Goal: Information Seeking & Learning: Learn about a topic

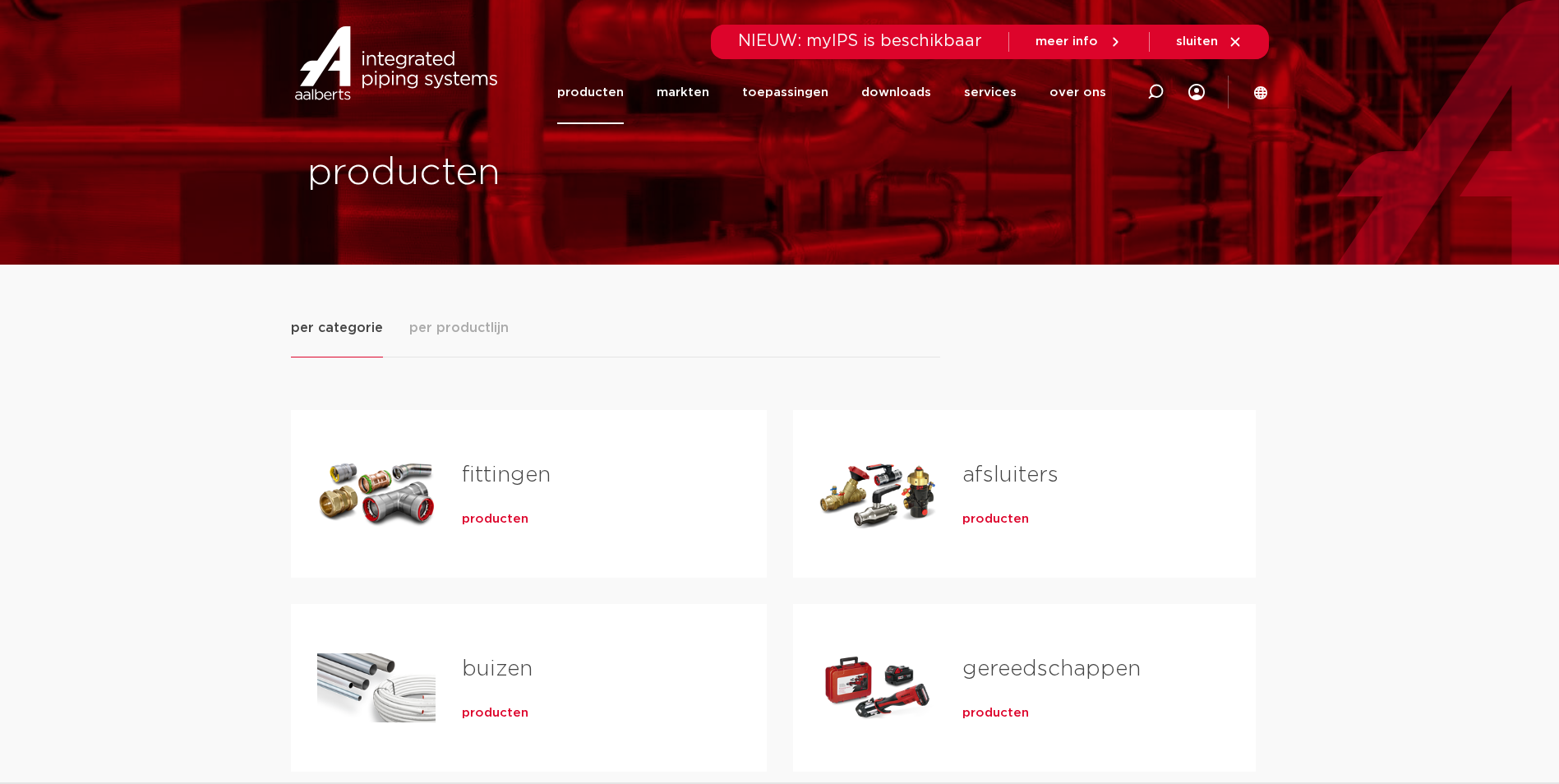
click at [1000, 470] on link "afsluiters" at bounding box center [1010, 475] width 96 height 22
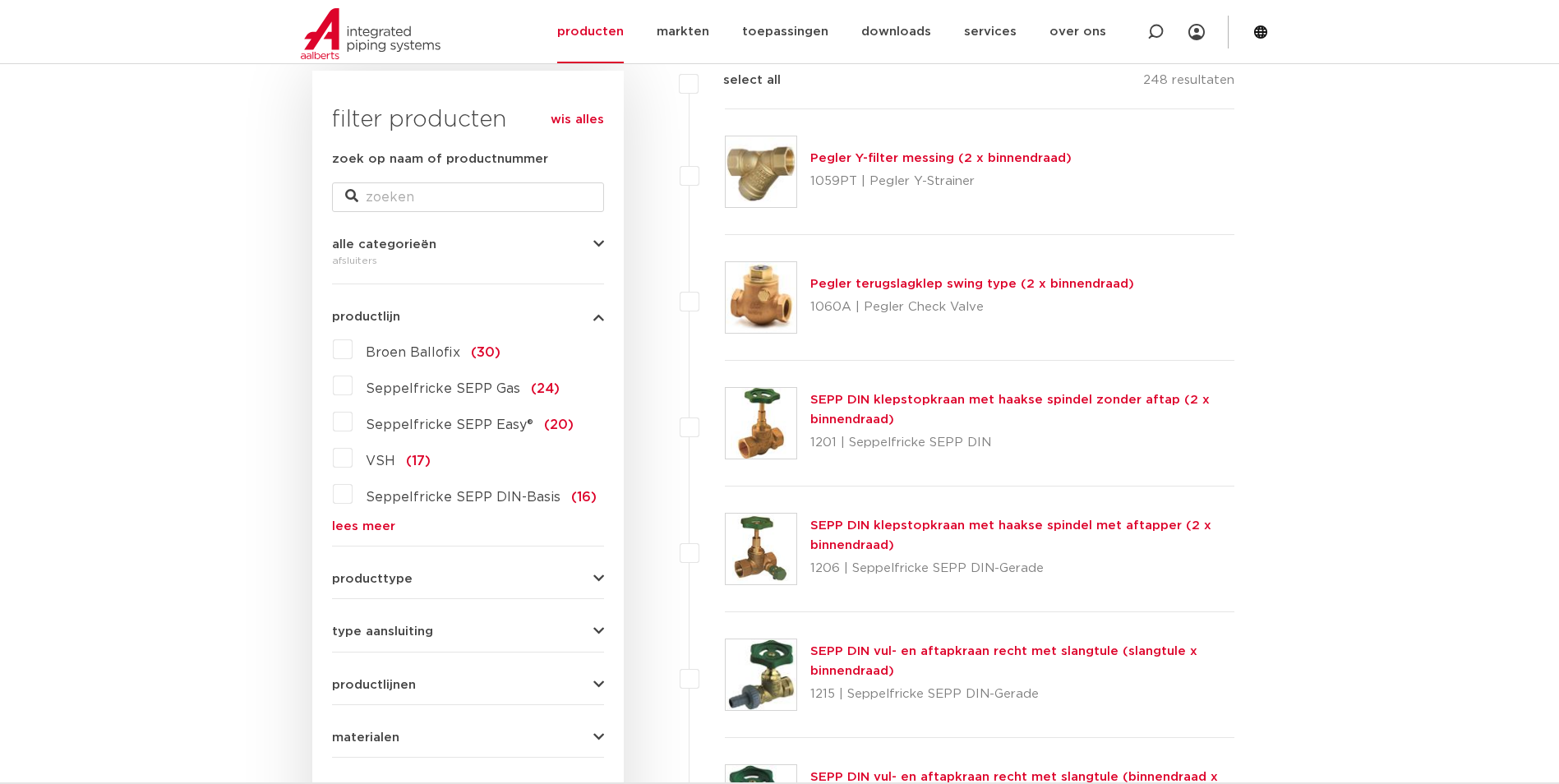
scroll to position [493, 0]
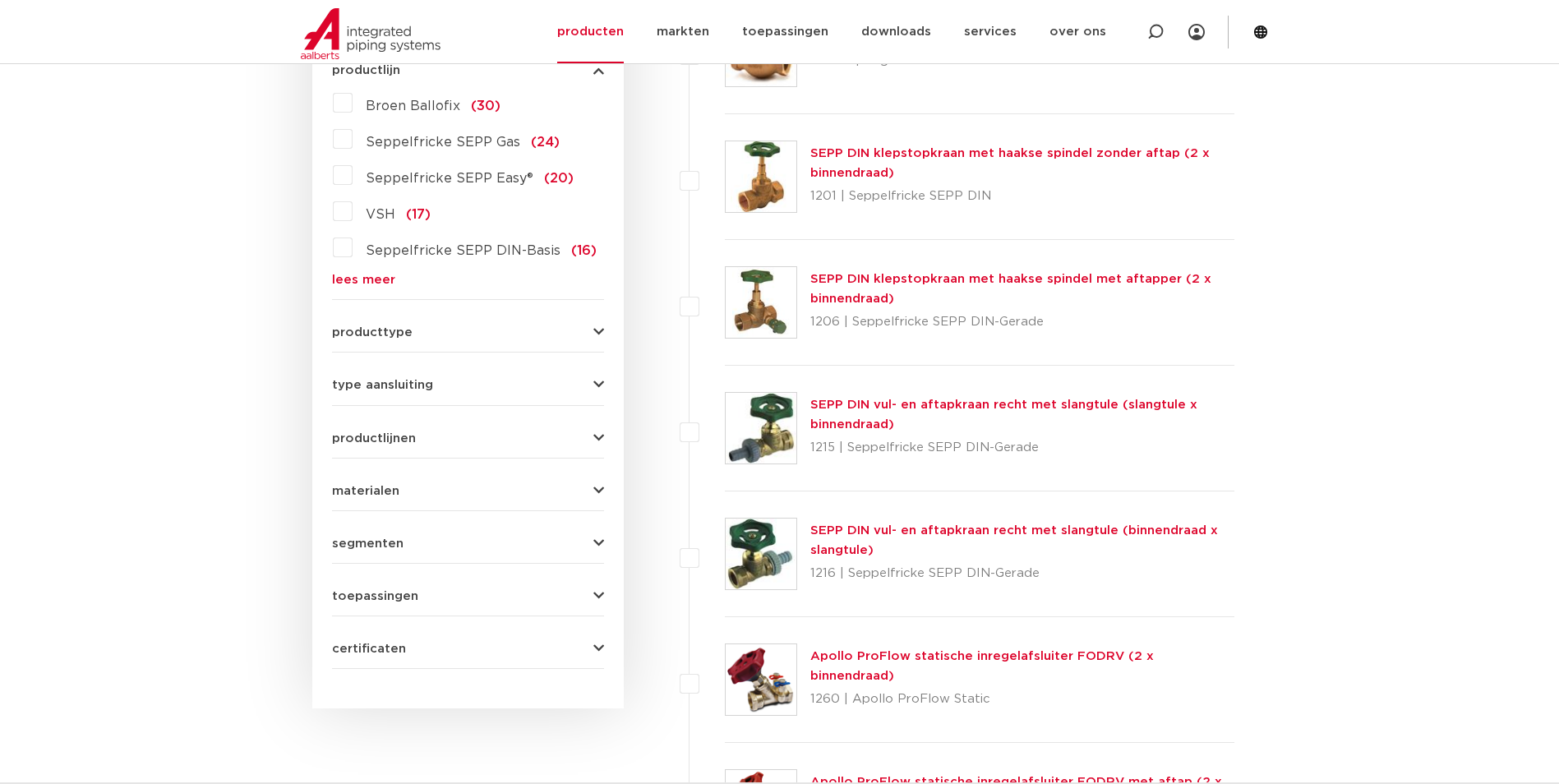
click at [600, 327] on icon "button" at bounding box center [599, 332] width 10 height 12
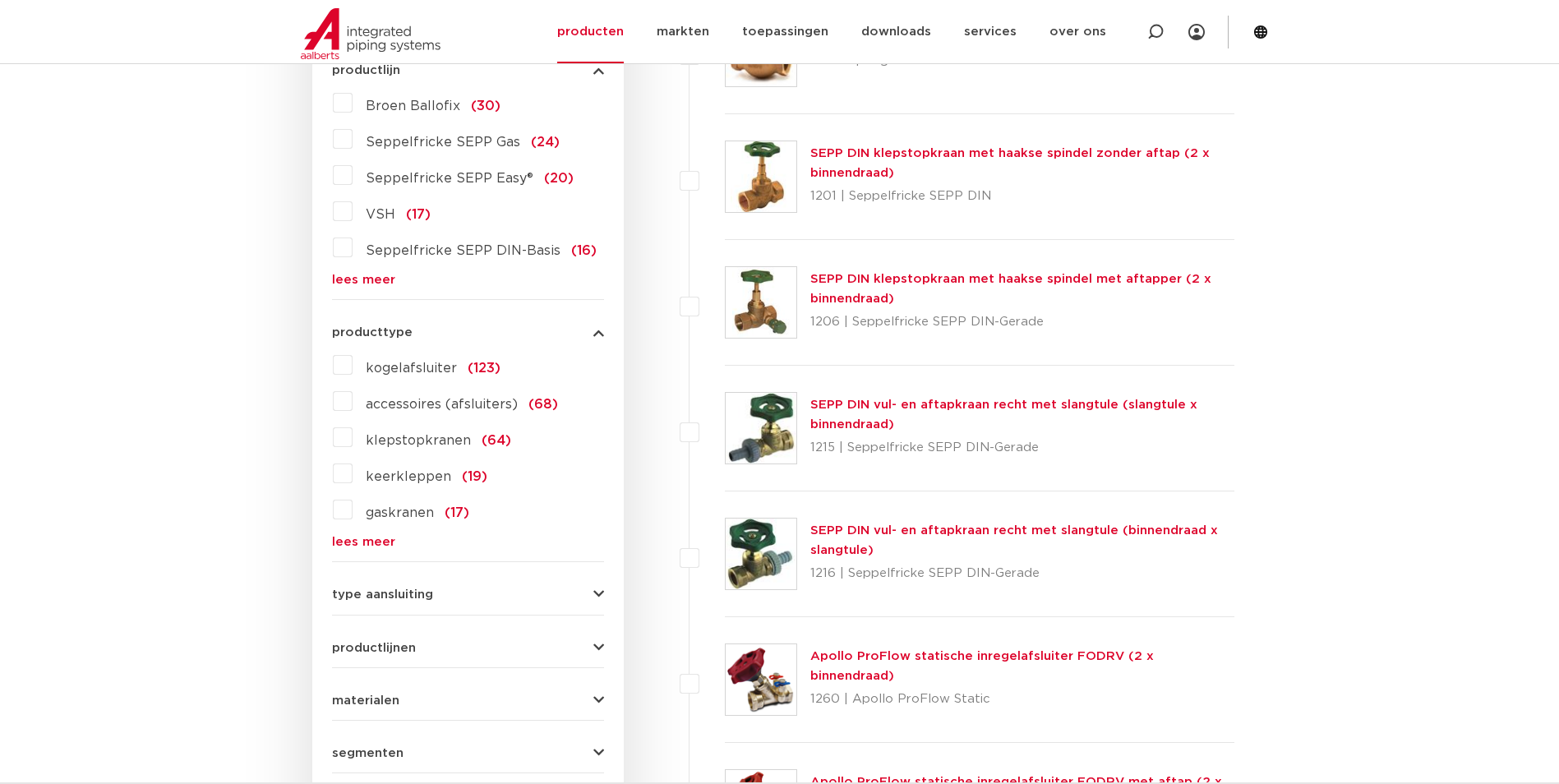
click at [353, 366] on label "kogelafsluiter (123)" at bounding box center [426, 365] width 148 height 26
click at [0, 0] on input "kogelafsluiter (123)" at bounding box center [0, 0] width 0 height 0
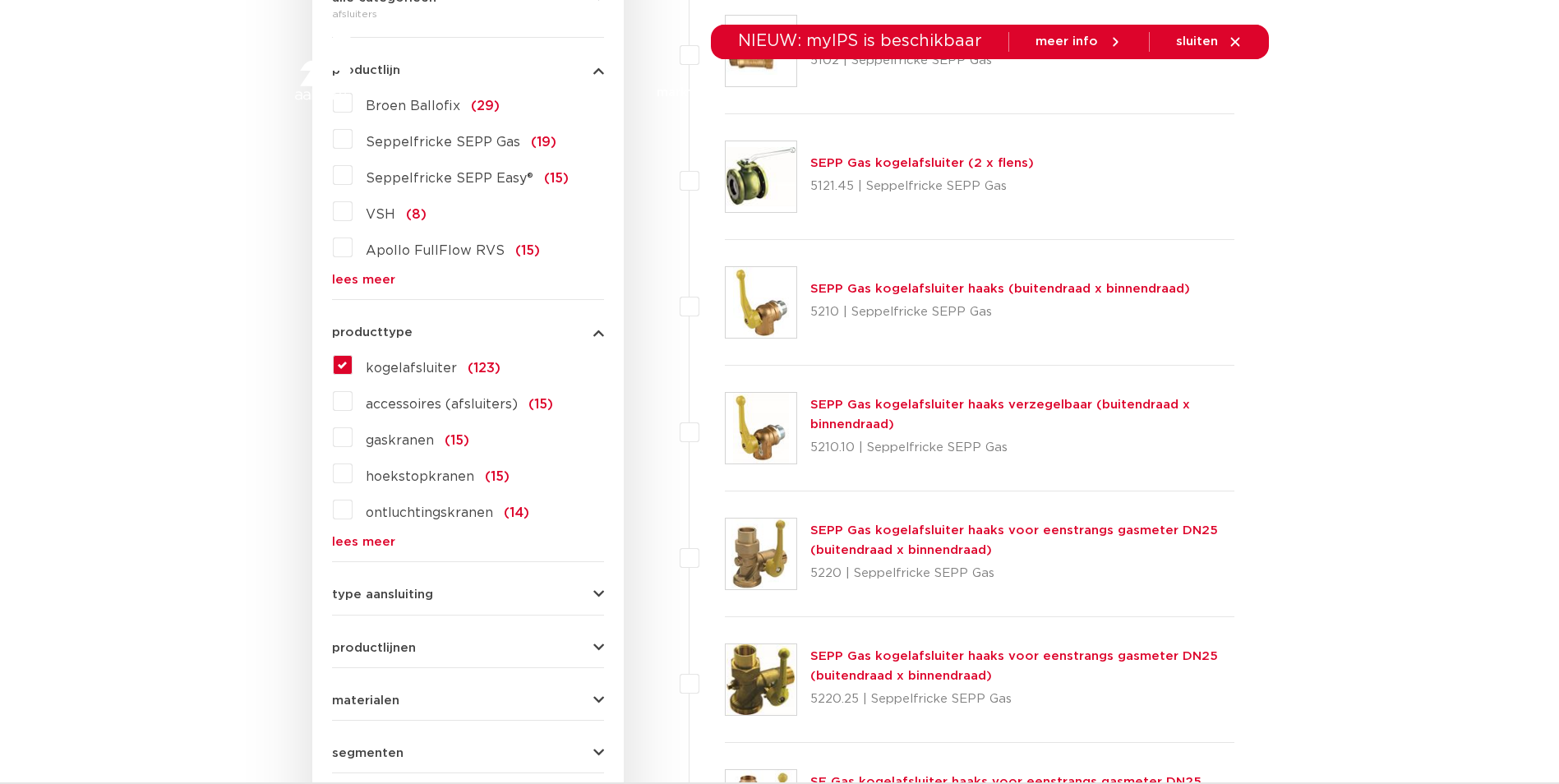
click at [353, 211] on label "VSH (8)" at bounding box center [389, 211] width 74 height 26
click at [0, 0] on input "VSH (8)" at bounding box center [0, 0] width 0 height 0
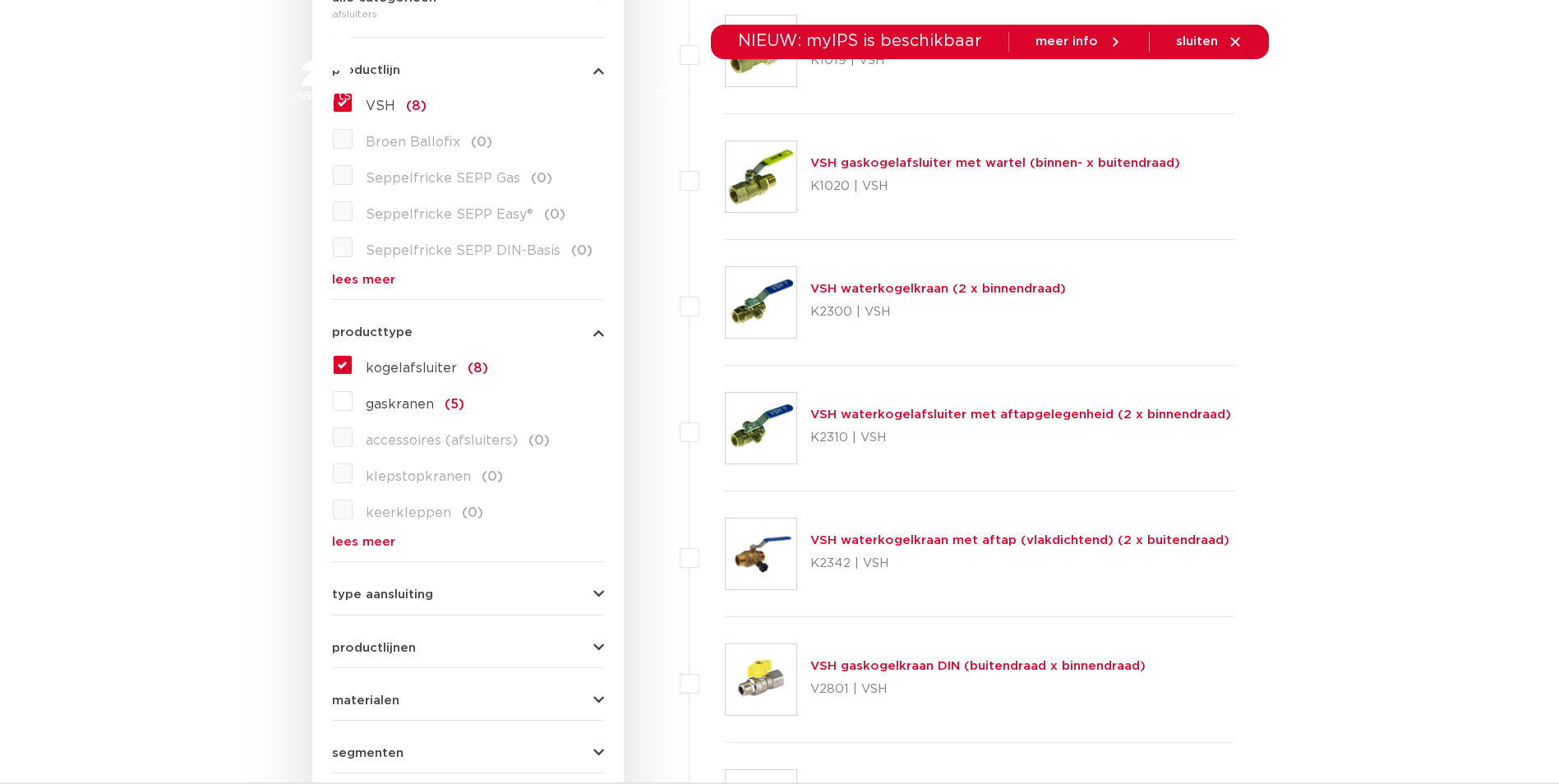
click at [759, 557] on img at bounding box center [761, 554] width 71 height 71
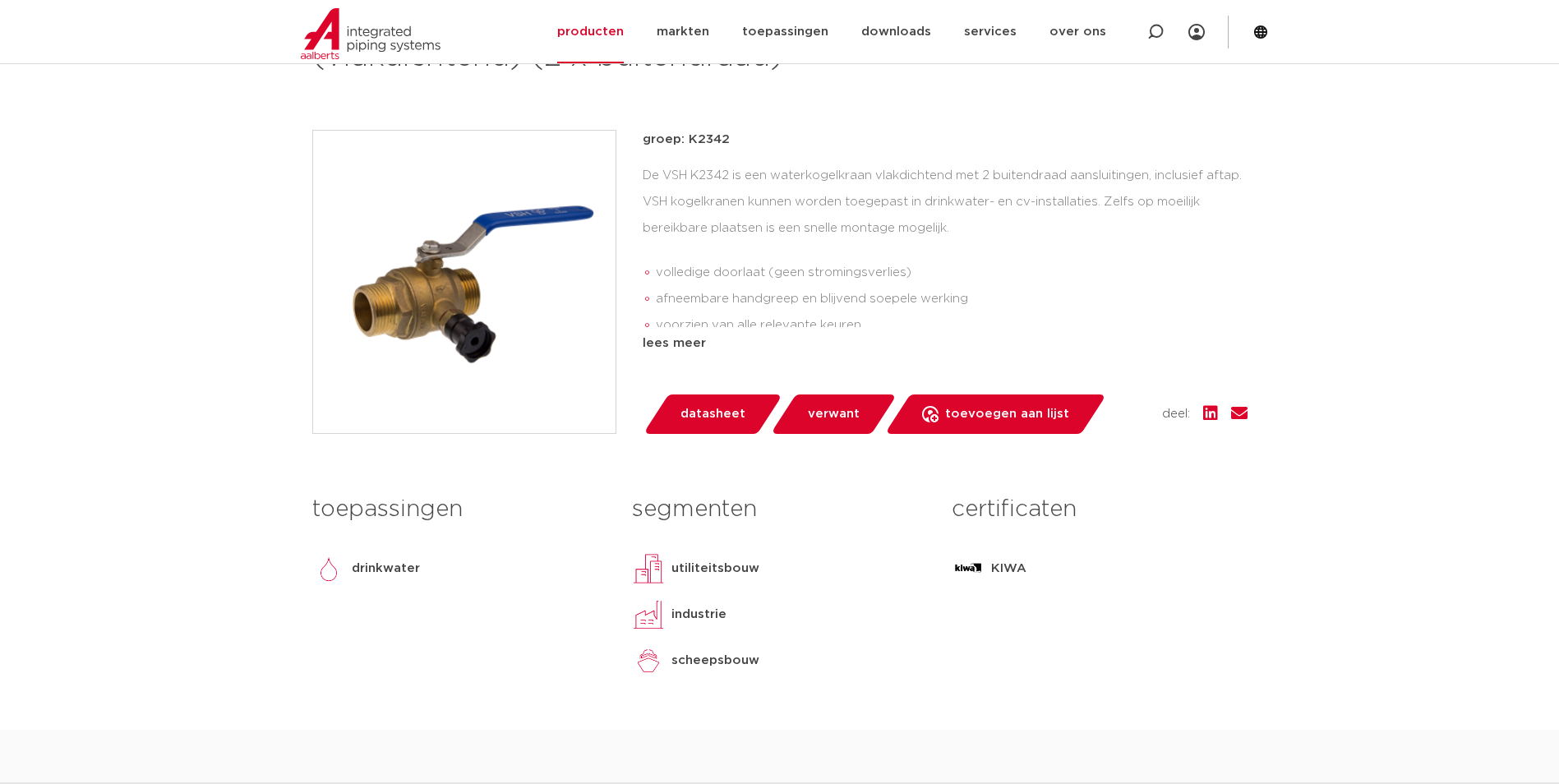
scroll to position [165, 0]
